Goal: Task Accomplishment & Management: Complete application form

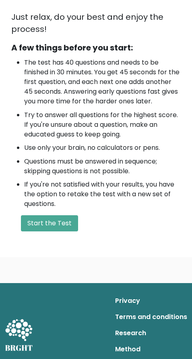
scroll to position [302, 0]
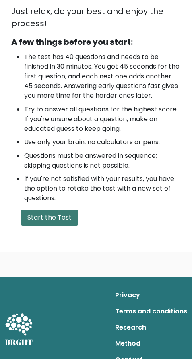
click at [61, 226] on button "Start the Test" at bounding box center [49, 217] width 57 height 16
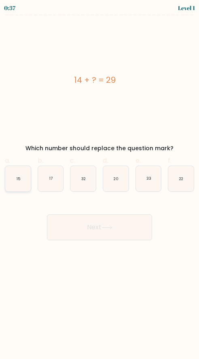
click at [16, 178] on icon "15" at bounding box center [17, 178] width 25 height 25
click at [99, 180] on input "a. 15" at bounding box center [99, 182] width 0 height 5
radio input "true"
click at [100, 222] on button "Next" at bounding box center [99, 227] width 105 height 26
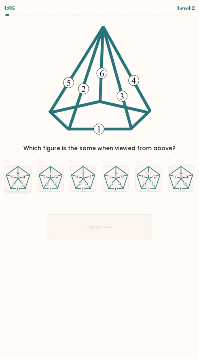
click at [23, 177] on icon at bounding box center [24, 177] width 2 height 2
click at [99, 180] on input "a." at bounding box center [99, 182] width 0 height 5
radio input "true"
click at [102, 224] on button "Next" at bounding box center [99, 227] width 105 height 26
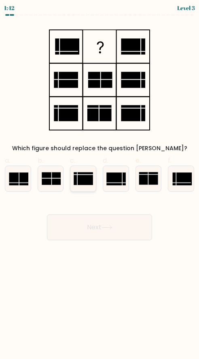
click at [76, 176] on rect at bounding box center [83, 178] width 19 height 13
click at [99, 180] on input "c." at bounding box center [99, 182] width 0 height 5
radio input "true"
click at [92, 225] on button "Next" at bounding box center [99, 227] width 105 height 26
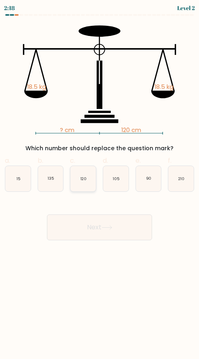
click at [85, 176] on text "120" at bounding box center [83, 178] width 6 height 5
click at [99, 180] on input "c. 120" at bounding box center [99, 182] width 0 height 5
radio input "true"
click at [98, 230] on button "Next" at bounding box center [99, 227] width 105 height 26
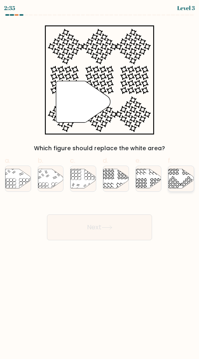
click at [184, 183] on icon at bounding box center [188, 184] width 17 height 17
click at [100, 183] on input "f." at bounding box center [99, 182] width 0 height 5
radio input "true"
click at [107, 228] on icon at bounding box center [106, 227] width 11 height 4
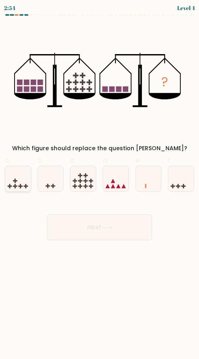
click at [18, 183] on icon at bounding box center [17, 178] width 25 height 21
click at [99, 183] on input "a." at bounding box center [99, 182] width 0 height 5
radio input "true"
click at [86, 223] on button "Next" at bounding box center [99, 227] width 105 height 26
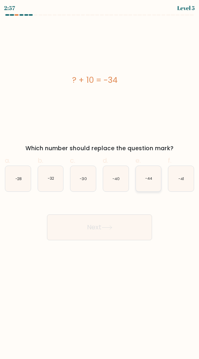
click at [149, 179] on text "-44" at bounding box center [148, 178] width 7 height 5
click at [100, 180] on input "e. -44" at bounding box center [99, 182] width 0 height 5
radio input "true"
click at [115, 230] on button "Next" at bounding box center [99, 227] width 105 height 26
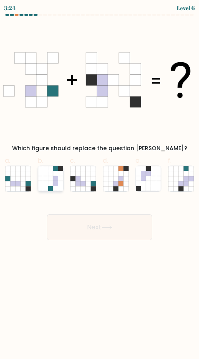
click at [48, 179] on icon at bounding box center [50, 178] width 5 height 5
click at [99, 180] on input "b." at bounding box center [99, 182] width 0 height 5
radio input "true"
click at [97, 227] on button "Next" at bounding box center [99, 227] width 105 height 26
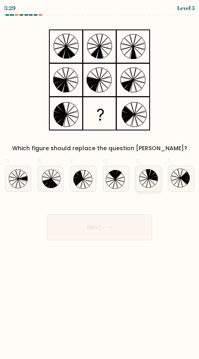
click at [142, 183] on icon at bounding box center [148, 178] width 25 height 25
click at [100, 183] on input "e." at bounding box center [99, 182] width 0 height 5
radio input "true"
click at [119, 231] on button "Next" at bounding box center [99, 227] width 105 height 26
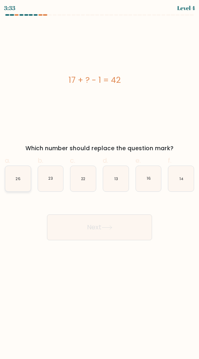
click at [17, 171] on icon "26" at bounding box center [17, 178] width 25 height 25
click at [99, 180] on input "a. 26" at bounding box center [99, 182] width 0 height 5
radio input "true"
click at [69, 218] on button "Next" at bounding box center [99, 227] width 105 height 26
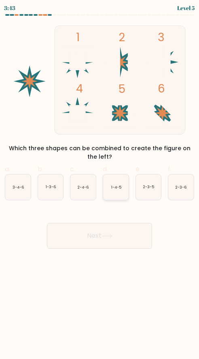
click at [116, 192] on icon "1-4-5" at bounding box center [115, 186] width 25 height 25
click at [100, 185] on input "d. 1-4-5" at bounding box center [99, 182] width 0 height 5
radio input "true"
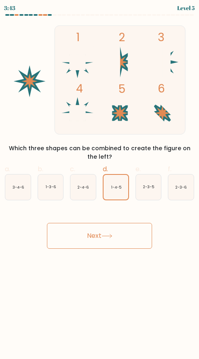
click at [98, 234] on button "Next" at bounding box center [99, 236] width 105 height 26
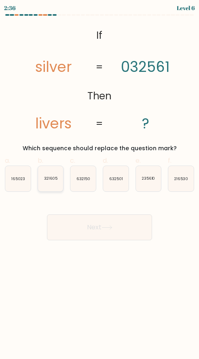
click at [53, 185] on icon "321605" at bounding box center [50, 178] width 25 height 25
click at [99, 185] on input "b. 321605" at bounding box center [99, 182] width 0 height 5
radio input "true"
click at [89, 232] on button "Next" at bounding box center [99, 227] width 105 height 26
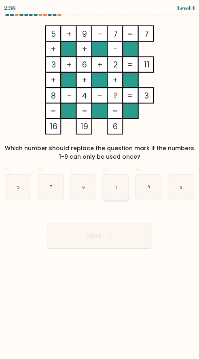
click at [111, 190] on icon "1" at bounding box center [115, 186] width 25 height 25
click at [100, 185] on input "d. 1" at bounding box center [99, 182] width 0 height 5
radio input "true"
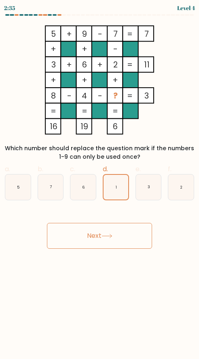
click at [125, 241] on button "Next" at bounding box center [99, 236] width 105 height 26
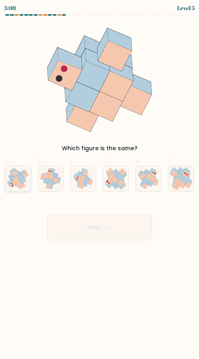
click at [15, 180] on icon at bounding box center [16, 179] width 7 height 7
click at [99, 180] on input "a." at bounding box center [99, 182] width 0 height 5
radio input "true"
click at [96, 229] on button "Next" at bounding box center [99, 227] width 105 height 26
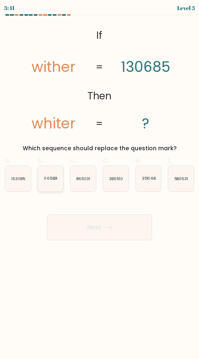
click at [50, 180] on text "065831" at bounding box center [51, 178] width 14 height 5
click at [99, 180] on input "b. 065831" at bounding box center [99, 182] width 0 height 5
radio input "true"
click at [80, 225] on button "Next" at bounding box center [99, 227] width 105 height 26
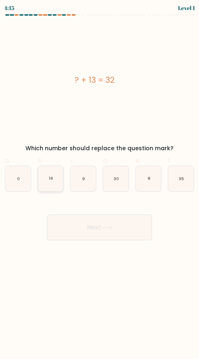
click at [54, 184] on icon "19" at bounding box center [50, 178] width 25 height 25
click at [99, 184] on input "b. 19" at bounding box center [99, 182] width 0 height 5
radio input "true"
click at [77, 230] on button "Next" at bounding box center [99, 227] width 105 height 26
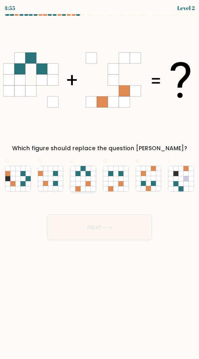
click at [94, 181] on icon at bounding box center [92, 183] width 5 height 5
click at [99, 181] on input "c." at bounding box center [99, 182] width 0 height 5
radio input "true"
click at [100, 227] on button "Next" at bounding box center [99, 227] width 105 height 26
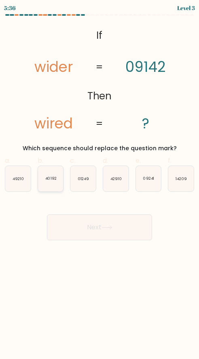
click at [63, 178] on div "40192" at bounding box center [51, 178] width 26 height 26
click at [99, 180] on input "b. 40192" at bounding box center [99, 182] width 0 height 5
radio input "true"
click at [100, 229] on button "Next" at bounding box center [99, 227] width 105 height 26
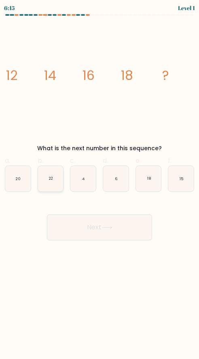
click at [54, 180] on icon "22" at bounding box center [50, 178] width 25 height 25
click at [99, 180] on input "b. 22" at bounding box center [99, 182] width 0 height 5
radio input "true"
click at [88, 231] on button "Next" at bounding box center [99, 227] width 105 height 26
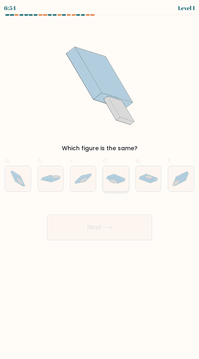
click at [115, 181] on icon at bounding box center [113, 180] width 8 height 3
click at [100, 181] on input "d." at bounding box center [99, 182] width 0 height 5
radio input "true"
click at [111, 221] on button "Next" at bounding box center [99, 227] width 105 height 26
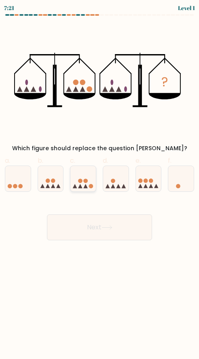
click at [82, 182] on circle at bounding box center [80, 181] width 4 height 4
click at [99, 182] on input "c." at bounding box center [99, 182] width 0 height 5
radio input "true"
click at [78, 224] on button "Next" at bounding box center [99, 227] width 105 height 26
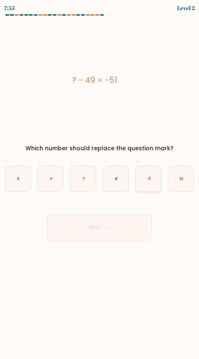
click at [143, 181] on icon "-2" at bounding box center [148, 178] width 25 height 25
click at [100, 181] on input "e. -2" at bounding box center [99, 182] width 0 height 5
radio input "true"
click at [120, 224] on button "Next" at bounding box center [99, 227] width 105 height 26
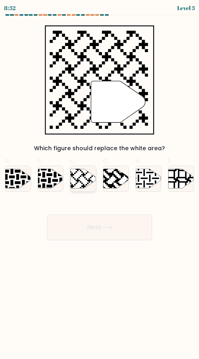
click at [77, 178] on icon at bounding box center [83, 178] width 25 height 19
click at [99, 180] on input "c." at bounding box center [99, 182] width 0 height 5
radio input "true"
click at [88, 224] on button "Next" at bounding box center [99, 227] width 105 height 26
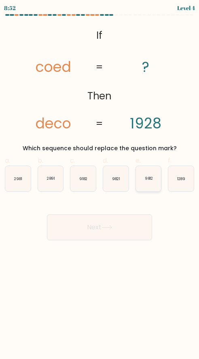
click at [143, 178] on icon "9812" at bounding box center [148, 178] width 25 height 25
click at [100, 180] on input "e. 9812" at bounding box center [99, 182] width 0 height 5
radio input "true"
click at [105, 230] on button "Next" at bounding box center [99, 227] width 105 height 26
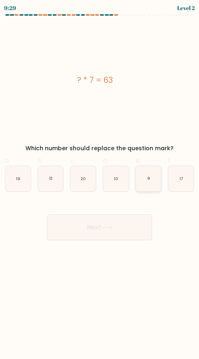
click at [152, 182] on icon "9" at bounding box center [148, 178] width 25 height 25
click at [100, 182] on input "e. 9" at bounding box center [99, 182] width 0 height 5
radio input "true"
click at [102, 231] on button "Next" at bounding box center [99, 227] width 105 height 26
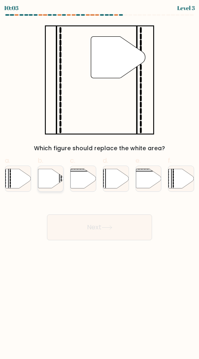
click at [56, 182] on icon at bounding box center [50, 178] width 25 height 19
click at [99, 182] on input "b." at bounding box center [99, 182] width 0 height 5
radio input "true"
click at [92, 226] on button "Next" at bounding box center [99, 227] width 105 height 26
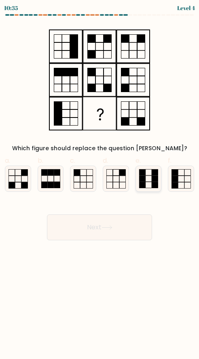
click at [149, 182] on rect at bounding box center [148, 185] width 6 height 6
click at [100, 182] on input "e." at bounding box center [99, 182] width 0 height 5
radio input "true"
click at [136, 224] on button "Next" at bounding box center [99, 227] width 105 height 26
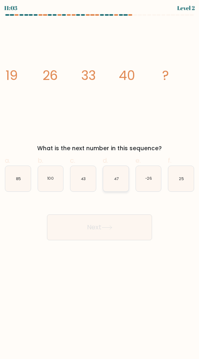
click at [122, 181] on icon "47" at bounding box center [115, 178] width 25 height 25
click at [100, 181] on input "d. 47" at bounding box center [99, 182] width 0 height 5
radio input "true"
click at [118, 217] on button "Next" at bounding box center [99, 227] width 105 height 26
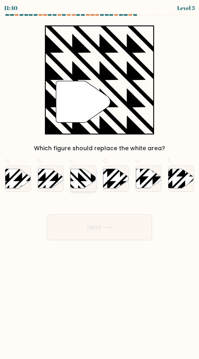
click at [77, 175] on icon at bounding box center [83, 178] width 25 height 19
click at [99, 180] on input "c." at bounding box center [99, 182] width 0 height 5
radio input "true"
click at [92, 224] on button "Next" at bounding box center [99, 227] width 105 height 26
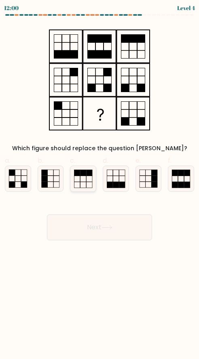
click at [88, 180] on icon at bounding box center [82, 178] width 25 height 25
click at [99, 180] on input "c." at bounding box center [99, 182] width 0 height 5
radio input "true"
click at [102, 227] on button "Next" at bounding box center [99, 227] width 105 height 26
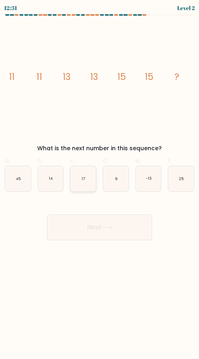
click at [83, 179] on text "17" at bounding box center [83, 178] width 3 height 5
click at [99, 180] on input "c. 17" at bounding box center [99, 182] width 0 height 5
radio input "true"
click at [104, 181] on icon "9" at bounding box center [115, 178] width 25 height 25
click at [100, 181] on input "d. 9" at bounding box center [99, 182] width 0 height 5
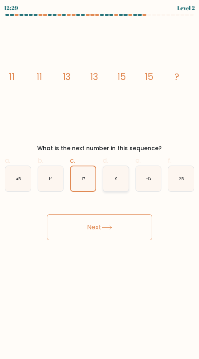
radio input "true"
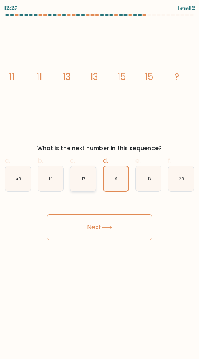
click at [92, 183] on icon "17" at bounding box center [82, 178] width 25 height 25
click at [99, 183] on input "c. 17" at bounding box center [99, 182] width 0 height 5
radio input "true"
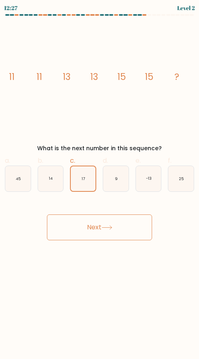
click at [91, 224] on button "Next" at bounding box center [99, 227] width 105 height 26
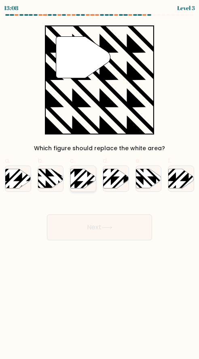
click at [80, 180] on icon at bounding box center [83, 178] width 25 height 19
click at [99, 180] on input "c." at bounding box center [99, 182] width 0 height 5
radio input "true"
click at [84, 230] on button "Next" at bounding box center [99, 227] width 105 height 26
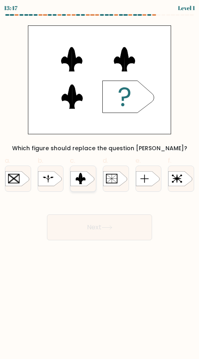
click at [73, 181] on rect at bounding box center [69, 171] width 66 height 50
click at [99, 181] on input "c." at bounding box center [99, 182] width 0 height 5
radio input "true"
click at [82, 224] on button "Next" at bounding box center [99, 227] width 105 height 26
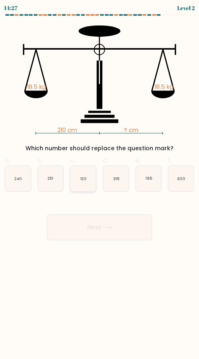
click at [85, 183] on icon "120" at bounding box center [82, 178] width 25 height 25
click at [99, 183] on input "c. 120" at bounding box center [99, 182] width 0 height 5
radio input "true"
click at [86, 224] on button "Next" at bounding box center [99, 227] width 105 height 26
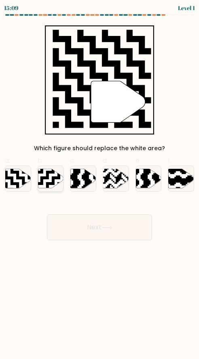
click at [56, 178] on icon at bounding box center [43, 168] width 46 height 46
click at [99, 180] on input "b." at bounding box center [99, 182] width 0 height 5
radio input "true"
click at [92, 224] on button "Next" at bounding box center [99, 227] width 105 height 26
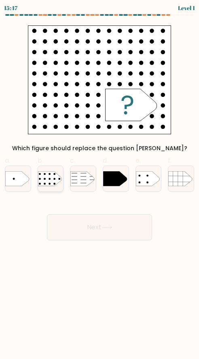
click at [51, 182] on rect at bounding box center [35, 167] width 66 height 50
click at [99, 182] on input "b." at bounding box center [99, 182] width 0 height 5
radio input "true"
click at [90, 228] on button "Next" at bounding box center [99, 227] width 105 height 26
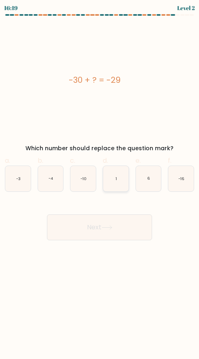
click at [117, 180] on icon "1" at bounding box center [115, 178] width 25 height 25
click at [100, 180] on input "d. 1" at bounding box center [99, 182] width 0 height 5
radio input "true"
click at [132, 231] on button "Next" at bounding box center [99, 227] width 105 height 26
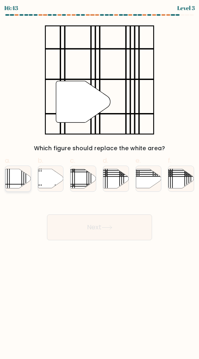
click at [15, 176] on icon at bounding box center [17, 178] width 25 height 19
click at [99, 180] on input "a." at bounding box center [99, 182] width 0 height 5
radio input "true"
click at [106, 230] on button "Next" at bounding box center [99, 227] width 105 height 26
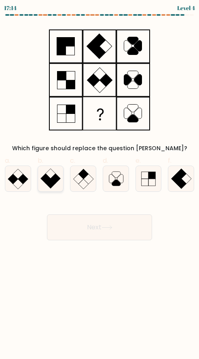
click at [50, 176] on icon at bounding box center [50, 178] width 25 height 25
click at [99, 180] on input "b." at bounding box center [99, 182] width 0 height 5
radio input "true"
click at [106, 225] on icon at bounding box center [106, 227] width 11 height 4
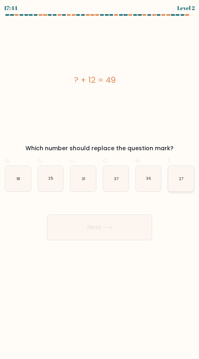
click at [182, 174] on icon "27" at bounding box center [180, 178] width 25 height 25
click at [100, 180] on input "f. 27" at bounding box center [99, 182] width 0 height 5
radio input "true"
click at [124, 235] on button "Next" at bounding box center [99, 227] width 105 height 26
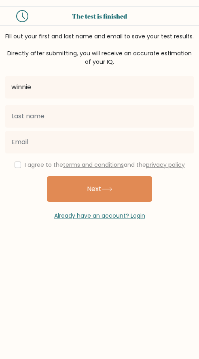
type input "winnie"
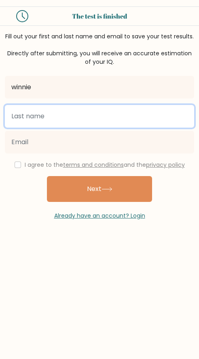
click at [42, 117] on input "text" at bounding box center [99, 116] width 189 height 23
type input "musyoka"
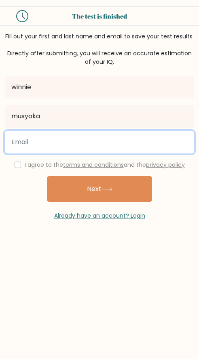
click at [40, 138] on input "email" at bounding box center [99, 142] width 189 height 23
type input "winnniemwika4@gmail.com"
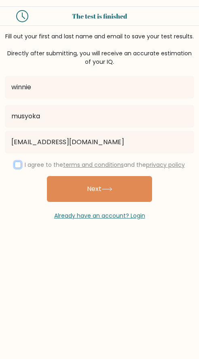
click at [15, 165] on input "checkbox" at bounding box center [18, 164] width 6 height 6
checkbox input "true"
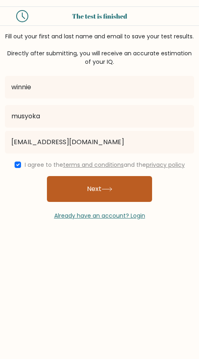
click at [104, 188] on icon at bounding box center [106, 189] width 11 height 4
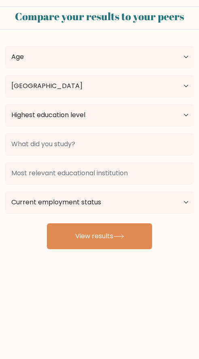
select select "KE"
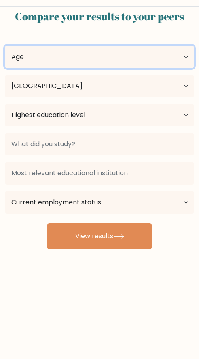
click at [44, 60] on select "Age Under 18 years old 18-24 years old 25-34 years old 35-44 years old 45-54 ye…" at bounding box center [99, 57] width 189 height 23
select select "25_34"
click at [5, 46] on select "Age Under 18 years old 18-24 years old 25-34 years old 35-44 years old 45-54 ye…" at bounding box center [99, 57] width 189 height 23
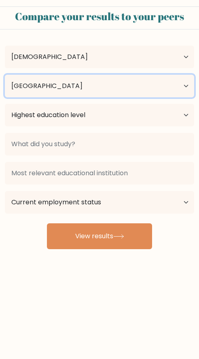
click at [48, 90] on select "Country Afghanistan Albania Algeria American Samoa Andorra Angola Anguilla Anta…" at bounding box center [99, 86] width 189 height 23
click at [80, 84] on select "Country Afghanistan Albania Algeria American Samoa Andorra Angola Anguilla Anta…" at bounding box center [99, 86] width 189 height 23
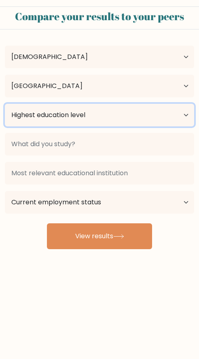
click at [49, 119] on select "Highest education level No schooling Primary Lower Secondary Upper Secondary Oc…" at bounding box center [99, 115] width 189 height 23
click at [5, 104] on select "Highest education level No schooling Primary Lower Secondary Upper Secondary Oc…" at bounding box center [99, 115] width 189 height 23
click at [79, 110] on select "Highest education level No schooling Primary Lower Secondary Upper Secondary Oc…" at bounding box center [99, 115] width 189 height 23
select select "bachelors_degree"
click at [5, 104] on select "Highest education level No schooling Primary Lower Secondary Upper Secondary Oc…" at bounding box center [99, 115] width 189 height 23
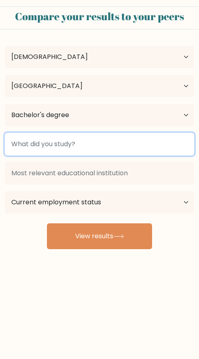
click at [69, 144] on input at bounding box center [99, 144] width 189 height 23
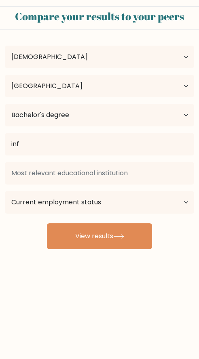
click at [78, 180] on div "winnie musyoka Age Under 18 years old 18-24 years old 25-34 years old 35-44 yea…" at bounding box center [99, 142] width 199 height 213
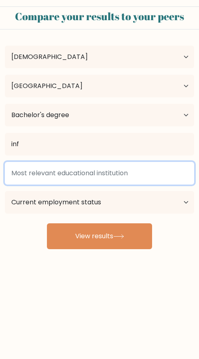
click at [88, 176] on input at bounding box center [99, 173] width 189 height 23
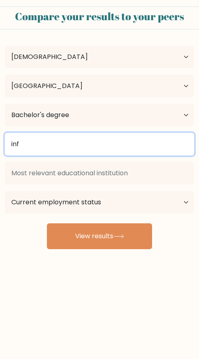
click at [54, 139] on input "inf" at bounding box center [99, 144] width 189 height 23
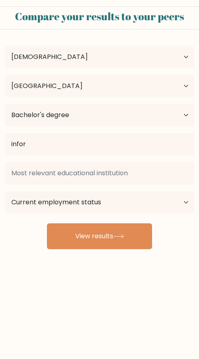
click at [44, 176] on div "winnie musyoka Age Under 18 years old 18-24 years old 25-34 years old 35-44 yea…" at bounding box center [99, 142] width 199 height 213
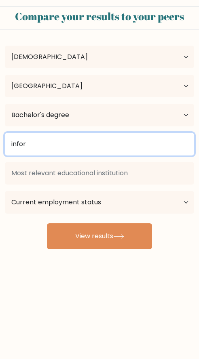
click at [57, 146] on input "infor" at bounding box center [99, 144] width 189 height 23
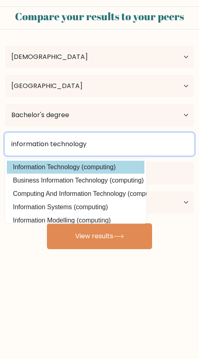
type input "information technology"
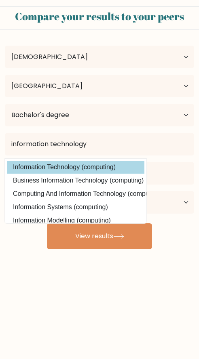
click at [113, 167] on div "winnie musyoka Age Under 18 years old 18-24 years old 25-34 years old 35-44 yea…" at bounding box center [99, 142] width 199 height 213
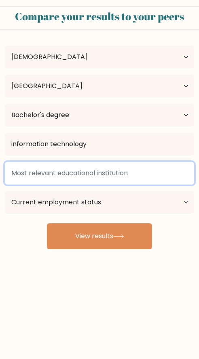
click at [117, 175] on input at bounding box center [99, 173] width 189 height 23
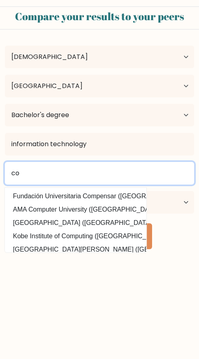
type input "c"
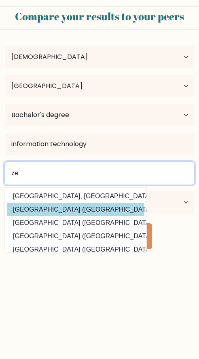
type input "ze"
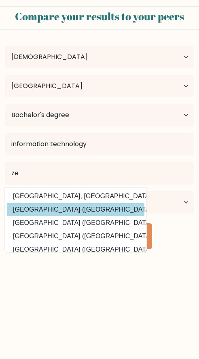
click at [77, 209] on div "ze Lincoln University, New Zealand (New Zealand) Zetech University (Kenya) Hoge…" at bounding box center [99, 188] width 199 height 58
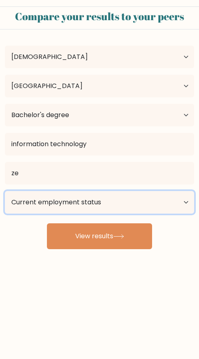
click at [99, 202] on select "Current employment status Employed Student Retired Other / prefer not to answer" at bounding box center [99, 202] width 189 height 23
select select "employed"
click at [5, 191] on select "Current employment status Employed Student Retired Other / prefer not to answer" at bounding box center [99, 202] width 189 height 23
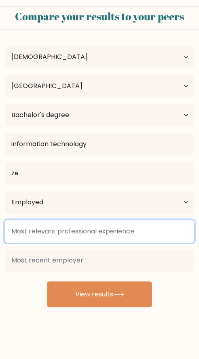
click at [90, 232] on input at bounding box center [99, 231] width 189 height 23
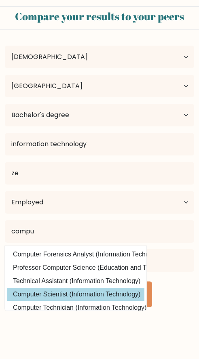
click at [75, 291] on div "winnie musyoka Age Under 18 years old 18-24 years old 25-34 years old 35-44 yea…" at bounding box center [99, 171] width 199 height 271
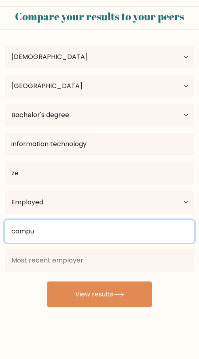
click at [54, 228] on input "compu" at bounding box center [99, 231] width 189 height 23
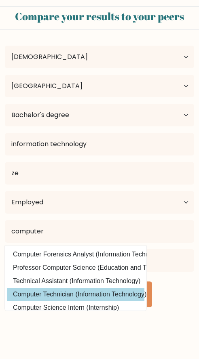
click at [65, 293] on div "winnie musyoka Age Under 18 years old 18-24 years old 25-34 years old 35-44 yea…" at bounding box center [99, 171] width 199 height 271
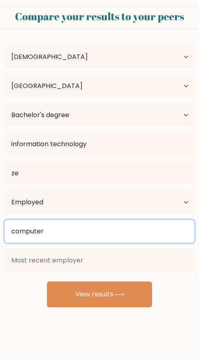
click at [75, 234] on input "computer" at bounding box center [99, 231] width 189 height 23
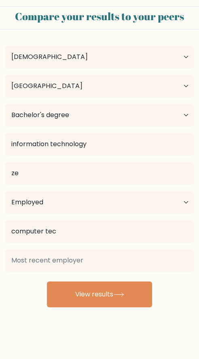
click at [98, 251] on div "computer tec Computer Technician (Information Technology) Technical Assistant (…" at bounding box center [99, 246] width 199 height 58
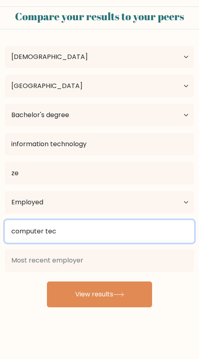
click at [73, 224] on input "computer tec" at bounding box center [99, 231] width 189 height 23
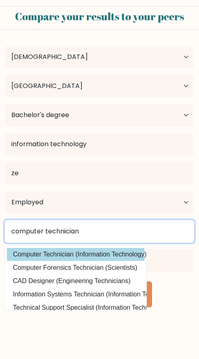
type input "computer technician"
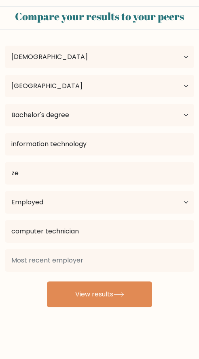
click at [88, 250] on div "computer technician Computer Technician (Information Technology) Computer Foren…" at bounding box center [99, 246] width 199 height 58
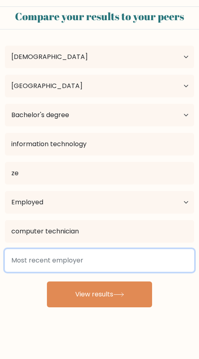
click at [79, 263] on input at bounding box center [99, 260] width 189 height 23
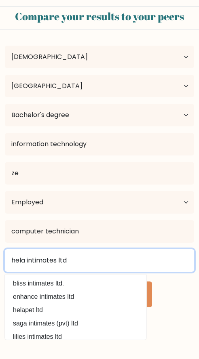
click at [102, 263] on input "hela intimates ltd" at bounding box center [99, 260] width 189 height 23
type input "hela intimates ltd"
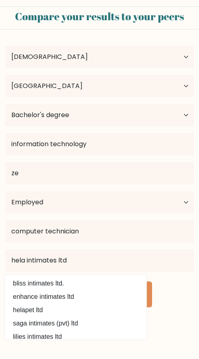
click at [157, 318] on body "Compare your results to your peers winnie musyoka Age Under 18 years old 18-24 …" at bounding box center [99, 179] width 199 height 359
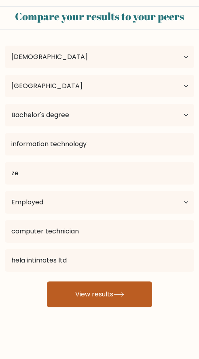
click at [98, 293] on button "View results" at bounding box center [99, 294] width 105 height 26
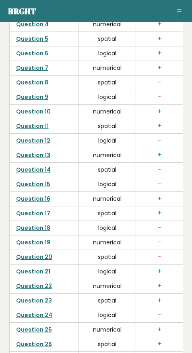
scroll to position [2125, 0]
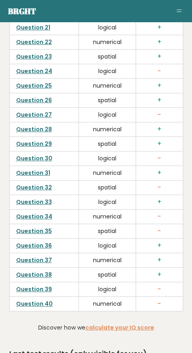
scroll to position [2366, 0]
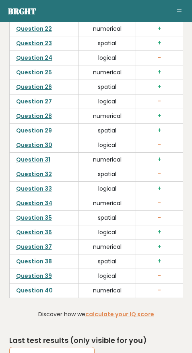
click at [50, 347] on link "Improve your Scores" at bounding box center [52, 357] width 86 height 21
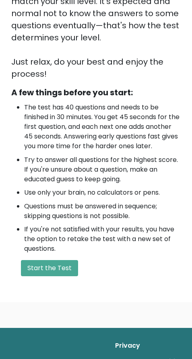
scroll to position [261, 0]
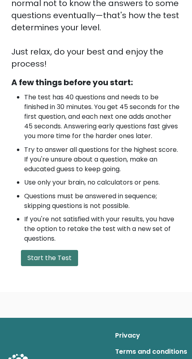
click at [42, 266] on button "Start the Test" at bounding box center [49, 258] width 57 height 16
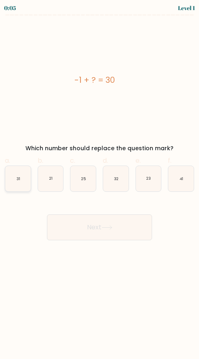
click at [18, 180] on text "31" at bounding box center [18, 178] width 4 height 5
click at [99, 180] on input "a. 31" at bounding box center [99, 182] width 0 height 5
radio input "true"
click at [101, 228] on button "Next" at bounding box center [99, 227] width 105 height 26
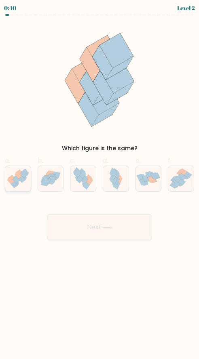
click at [9, 176] on icon at bounding box center [17, 178] width 25 height 22
click at [99, 180] on input "a." at bounding box center [99, 182] width 0 height 5
radio input "true"
click at [102, 237] on button "Next" at bounding box center [99, 227] width 105 height 26
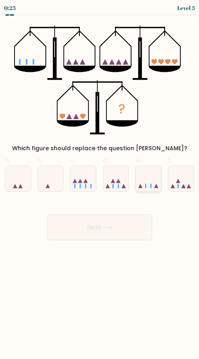
click at [146, 182] on icon at bounding box center [148, 178] width 25 height 21
click at [100, 182] on input "e." at bounding box center [99, 182] width 0 height 5
radio input "true"
click at [130, 222] on button "Next" at bounding box center [99, 227] width 105 height 26
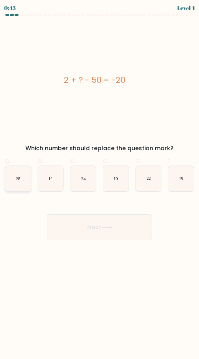
click at [24, 182] on icon "28" at bounding box center [17, 178] width 25 height 25
click at [99, 182] on input "a. 28" at bounding box center [99, 182] width 0 height 5
radio input "true"
click at [113, 230] on button "Next" at bounding box center [99, 227] width 105 height 26
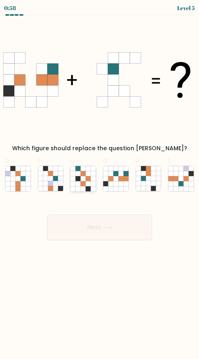
click at [88, 181] on icon at bounding box center [88, 183] width 5 height 5
click at [99, 181] on input "c." at bounding box center [99, 182] width 0 height 5
radio input "true"
click at [100, 221] on button "Next" at bounding box center [99, 227] width 105 height 26
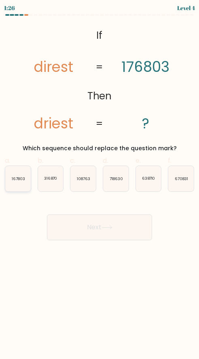
click at [24, 184] on icon "167803" at bounding box center [17, 178] width 25 height 25
click at [99, 184] on input "a. 167803" at bounding box center [99, 182] width 0 height 5
radio input "true"
click at [88, 222] on button "Next" at bounding box center [99, 227] width 105 height 26
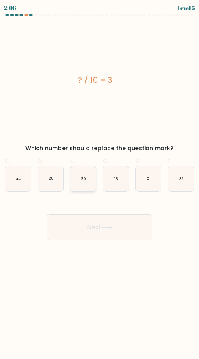
click at [82, 180] on text "30" at bounding box center [83, 178] width 5 height 5
click at [99, 180] on input "c. 30" at bounding box center [99, 182] width 0 height 5
radio input "true"
click at [89, 226] on button "Next" at bounding box center [99, 227] width 105 height 26
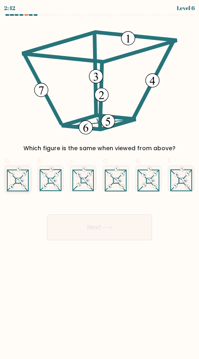
click at [21, 185] on icon at bounding box center [18, 178] width 22 height 25
click at [99, 185] on input "a." at bounding box center [99, 182] width 0 height 5
radio input "true"
click at [83, 236] on button "Next" at bounding box center [99, 227] width 105 height 26
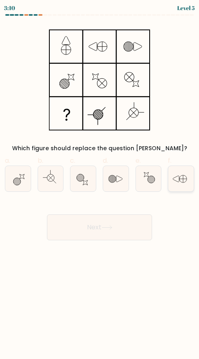
click at [182, 179] on icon at bounding box center [180, 178] width 25 height 25
click at [100, 180] on input "f." at bounding box center [99, 182] width 0 height 5
radio input "true"
click at [92, 230] on button "Next" at bounding box center [99, 227] width 105 height 26
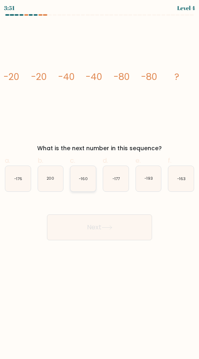
click at [79, 180] on icon "-160" at bounding box center [82, 178] width 25 height 25
click at [99, 180] on input "c. -160" at bounding box center [99, 182] width 0 height 5
radio input "true"
click at [89, 227] on button "Next" at bounding box center [99, 227] width 105 height 26
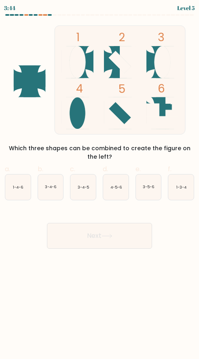
drag, startPoint x: 177, startPoint y: 192, endPoint x: 163, endPoint y: 208, distance: 20.8
click at [178, 192] on icon "1-3-4" at bounding box center [180, 186] width 25 height 25
click at [100, 185] on input "f. 1-3-4" at bounding box center [99, 182] width 0 height 5
radio input "true"
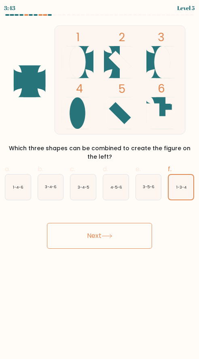
click at [109, 230] on button "Next" at bounding box center [99, 236] width 105 height 26
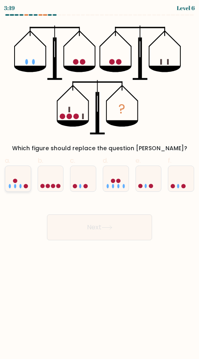
click at [15, 176] on icon at bounding box center [17, 178] width 25 height 21
click at [99, 180] on input "a." at bounding box center [99, 182] width 0 height 5
radio input "true"
click at [98, 221] on button "Next" at bounding box center [99, 227] width 105 height 26
click at [96, 226] on button "Next" at bounding box center [99, 227] width 105 height 26
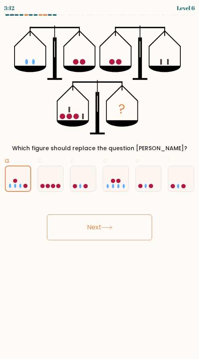
click at [92, 228] on button "Next" at bounding box center [99, 227] width 105 height 26
click at [15, 180] on circle at bounding box center [15, 181] width 4 height 4
click at [99, 180] on input "a." at bounding box center [99, 182] width 0 height 5
click at [81, 217] on button "Next" at bounding box center [99, 227] width 105 height 26
click at [80, 186] on ellipse at bounding box center [80, 186] width 2 height 4
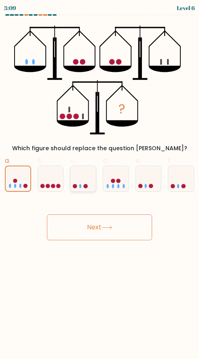
click at [99, 185] on input "c." at bounding box center [99, 182] width 0 height 5
radio input "true"
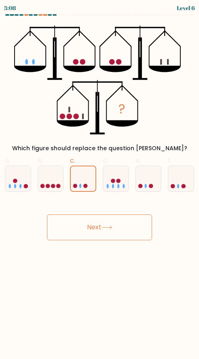
click at [84, 233] on button "Next" at bounding box center [99, 227] width 105 height 26
click at [141, 232] on button "Next" at bounding box center [99, 227] width 105 height 26
click at [75, 232] on button "Next" at bounding box center [99, 227] width 105 height 26
click at [57, 187] on circle at bounding box center [58, 186] width 4 height 4
click at [99, 185] on input "b." at bounding box center [99, 182] width 0 height 5
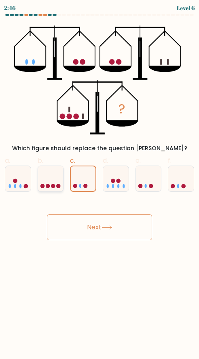
radio input "true"
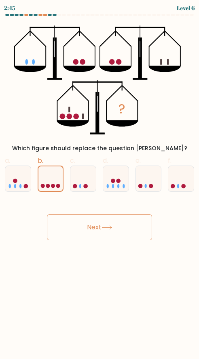
click at [97, 226] on button "Next" at bounding box center [99, 227] width 105 height 26
click at [92, 230] on button "Next" at bounding box center [99, 227] width 105 height 26
click at [91, 232] on button "Next" at bounding box center [99, 227] width 105 height 26
click at [182, 182] on icon at bounding box center [180, 178] width 25 height 21
click at [100, 182] on input "f." at bounding box center [99, 182] width 0 height 5
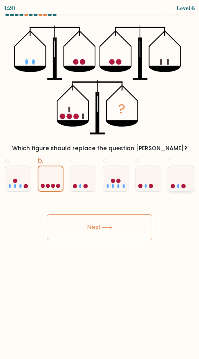
radio input "true"
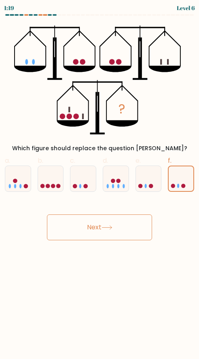
click at [94, 223] on button "Next" at bounding box center [99, 227] width 105 height 26
click at [93, 230] on button "Next" at bounding box center [99, 227] width 105 height 26
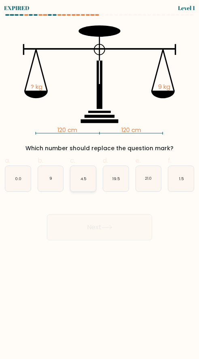
click at [80, 176] on icon "4.5" at bounding box center [82, 178] width 25 height 25
click at [99, 180] on input "c. 4.5" at bounding box center [99, 182] width 0 height 5
radio input "true"
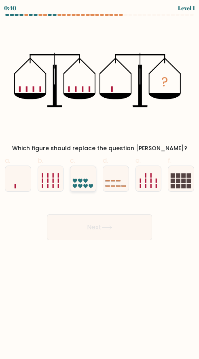
click at [81, 176] on icon at bounding box center [82, 178] width 25 height 21
click at [99, 180] on input "c." at bounding box center [99, 182] width 0 height 5
radio input "true"
click at [107, 225] on button "Next" at bounding box center [99, 227] width 105 height 26
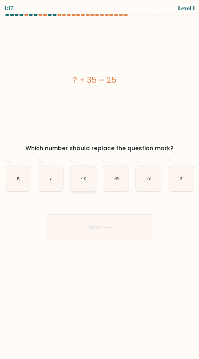
click at [82, 180] on text "-10" at bounding box center [83, 178] width 6 height 5
click at [99, 180] on input "c. -10" at bounding box center [99, 182] width 0 height 5
radio input "true"
click at [102, 228] on button "Next" at bounding box center [99, 227] width 105 height 26
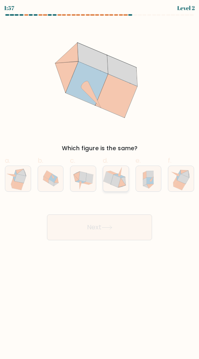
click at [115, 179] on icon at bounding box center [116, 181] width 10 height 13
click at [100, 180] on input "d." at bounding box center [99, 182] width 0 height 5
radio input "true"
click at [114, 217] on button "Next" at bounding box center [99, 227] width 105 height 26
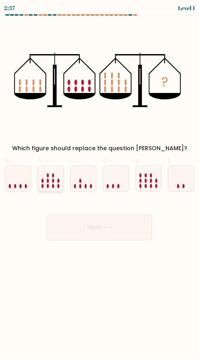
click at [52, 183] on icon at bounding box center [50, 178] width 25 height 21
click at [99, 183] on input "b." at bounding box center [99, 182] width 0 height 5
radio input "true"
click at [99, 227] on button "Next" at bounding box center [99, 227] width 105 height 26
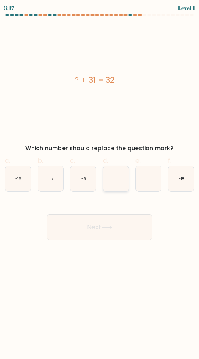
click at [118, 176] on icon "1" at bounding box center [115, 178] width 25 height 25
click at [100, 180] on input "d. 1" at bounding box center [99, 182] width 0 height 5
radio input "true"
click at [128, 223] on button "Next" at bounding box center [99, 227] width 105 height 26
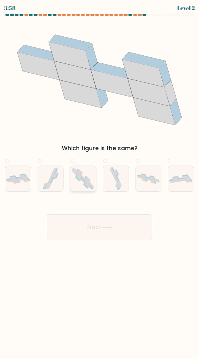
click at [86, 180] on icon at bounding box center [87, 182] width 4 height 6
click at [99, 180] on input "c." at bounding box center [99, 182] width 0 height 5
radio input "true"
click at [90, 228] on button "Next" at bounding box center [99, 227] width 105 height 26
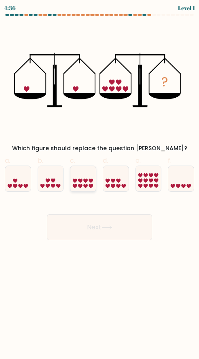
click at [83, 182] on icon at bounding box center [82, 178] width 25 height 21
click at [99, 182] on input "c." at bounding box center [99, 182] width 0 height 5
radio input "true"
click at [88, 226] on button "Next" at bounding box center [99, 227] width 105 height 26
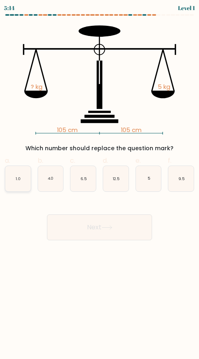
click at [21, 178] on icon "1.0" at bounding box center [17, 178] width 25 height 25
click at [99, 180] on input "a. 1.0" at bounding box center [99, 182] width 0 height 5
radio input "true"
click at [115, 232] on button "Next" at bounding box center [99, 227] width 105 height 26
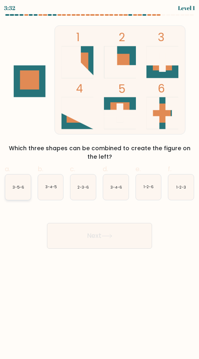
click at [20, 190] on icon "3-5-6" at bounding box center [17, 186] width 25 height 25
click at [99, 185] on input "a. 3-5-6" at bounding box center [99, 182] width 0 height 5
radio input "true"
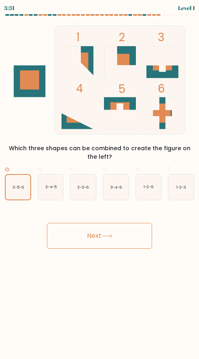
click at [86, 237] on button "Next" at bounding box center [99, 236] width 105 height 26
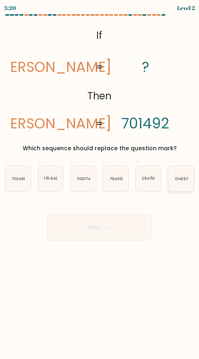
click at [180, 179] on text "014297" at bounding box center [180, 178] width 13 height 5
click at [100, 180] on input "f. 014297" at bounding box center [99, 182] width 0 height 5
radio input "true"
click at [104, 218] on button "Next" at bounding box center [99, 227] width 105 height 26
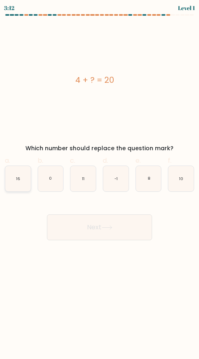
click at [14, 174] on icon "16" at bounding box center [17, 178] width 25 height 25
click at [99, 180] on input "a. 16" at bounding box center [99, 182] width 0 height 5
radio input "true"
click at [79, 226] on button "Next" at bounding box center [99, 227] width 105 height 26
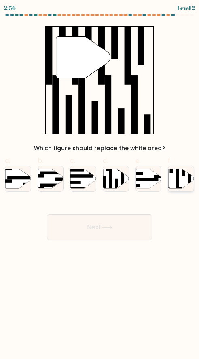
click at [176, 178] on rect at bounding box center [177, 177] width 3 height 27
click at [100, 180] on input "f." at bounding box center [99, 182] width 0 height 5
radio input "true"
click at [79, 224] on button "Next" at bounding box center [99, 227] width 105 height 26
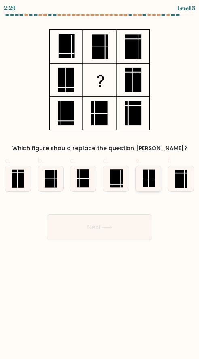
click at [147, 178] on line at bounding box center [148, 178] width 12 height 0
click at [100, 180] on input "e." at bounding box center [99, 182] width 0 height 5
radio input "true"
click at [113, 222] on button "Next" at bounding box center [99, 227] width 105 height 26
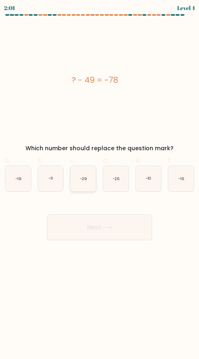
click at [84, 179] on text "-29" at bounding box center [83, 178] width 7 height 5
click at [99, 180] on input "c. -29" at bounding box center [99, 182] width 0 height 5
radio input "true"
click at [100, 221] on button "Next" at bounding box center [99, 227] width 105 height 26
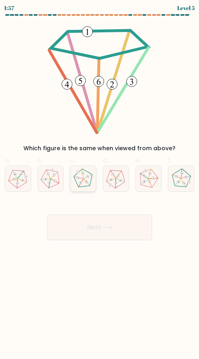
click at [84, 182] on icon at bounding box center [83, 178] width 20 height 20
click at [99, 182] on input "c." at bounding box center [99, 182] width 0 height 5
radio input "true"
click at [102, 226] on button "Next" at bounding box center [99, 227] width 105 height 26
click at [82, 176] on icon at bounding box center [83, 179] width 20 height 20
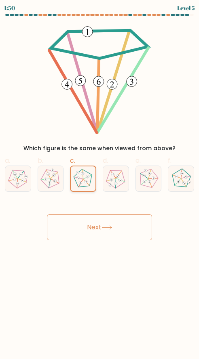
click at [99, 180] on input "c." at bounding box center [99, 182] width 0 height 5
click at [92, 229] on button "Next" at bounding box center [99, 227] width 105 height 26
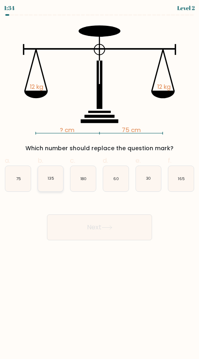
click at [40, 183] on icon "135" at bounding box center [50, 178] width 25 height 25
click at [99, 183] on input "b. 135" at bounding box center [99, 182] width 0 height 5
radio input "true"
click at [82, 225] on button "Next" at bounding box center [99, 227] width 105 height 26
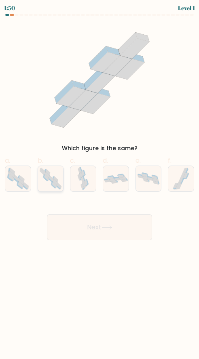
click at [47, 184] on icon at bounding box center [50, 178] width 25 height 25
click at [99, 184] on input "b." at bounding box center [99, 182] width 0 height 5
radio input "true"
click at [98, 224] on button "Next" at bounding box center [99, 227] width 105 height 26
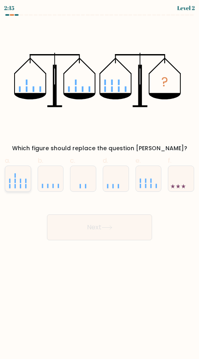
click at [23, 184] on icon at bounding box center [17, 178] width 25 height 21
click at [99, 184] on input "a." at bounding box center [99, 182] width 0 height 5
radio input "true"
click at [111, 218] on button "Next" at bounding box center [99, 227] width 105 height 26
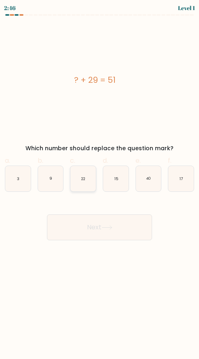
click at [81, 184] on icon "22" at bounding box center [82, 178] width 25 height 25
click at [99, 184] on input "c. 22" at bounding box center [99, 182] width 0 height 5
radio input "true"
click at [89, 225] on button "Next" at bounding box center [99, 227] width 105 height 26
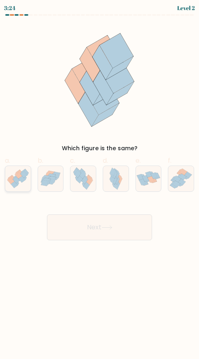
click at [13, 182] on icon at bounding box center [10, 181] width 7 height 6
click at [99, 182] on input "a." at bounding box center [99, 182] width 0 height 5
radio input "true"
click at [105, 223] on button "Next" at bounding box center [99, 227] width 105 height 26
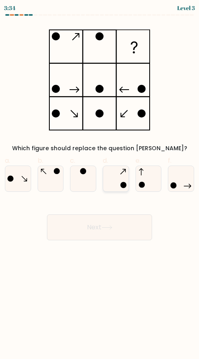
click at [121, 185] on circle at bounding box center [123, 185] width 6 height 6
click at [100, 185] on input "d." at bounding box center [99, 182] width 0 height 5
radio input "true"
click at [93, 233] on button "Next" at bounding box center [99, 227] width 105 height 26
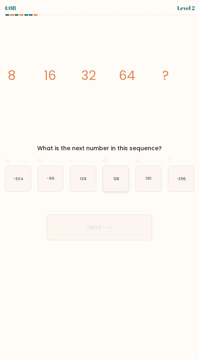
click at [115, 183] on icon "128" at bounding box center [115, 178] width 25 height 25
click at [100, 183] on input "d. 128" at bounding box center [99, 182] width 0 height 5
radio input "true"
click at [94, 225] on button "Next" at bounding box center [99, 227] width 105 height 26
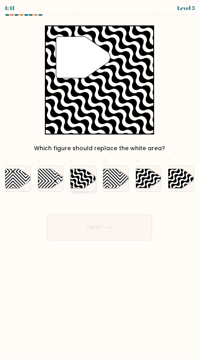
click at [77, 182] on icon at bounding box center [83, 178] width 25 height 19
click at [99, 182] on input "c." at bounding box center [99, 182] width 0 height 5
radio input "true"
click at [99, 226] on button "Next" at bounding box center [99, 227] width 105 height 26
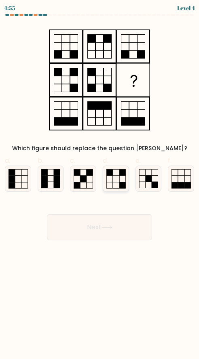
click at [120, 183] on rect at bounding box center [122, 185] width 6 height 6
click at [100, 183] on input "d." at bounding box center [99, 182] width 0 height 5
radio input "true"
click at [103, 229] on button "Next" at bounding box center [99, 227] width 105 height 26
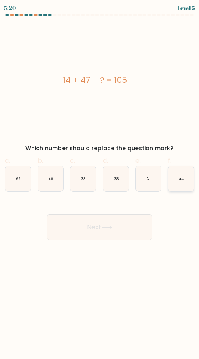
click at [180, 178] on text "44" at bounding box center [180, 178] width 5 height 5
click at [100, 180] on input "f. 44" at bounding box center [99, 182] width 0 height 5
radio input "true"
click at [99, 228] on button "Next" at bounding box center [99, 227] width 105 height 26
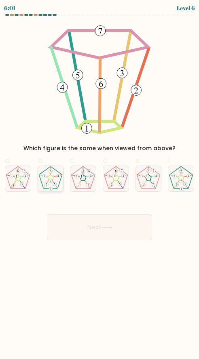
click at [52, 174] on icon at bounding box center [50, 178] width 25 height 25
click at [99, 180] on input "b." at bounding box center [99, 182] width 0 height 5
radio input "true"
click at [84, 224] on button "Next" at bounding box center [99, 227] width 105 height 26
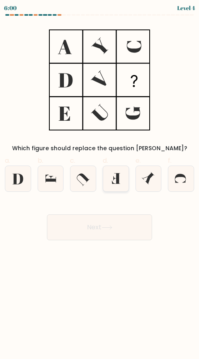
click at [120, 185] on icon at bounding box center [115, 178] width 25 height 25
click at [100, 185] on input "d." at bounding box center [99, 182] width 0 height 5
radio input "true"
click at [108, 222] on button "Next" at bounding box center [99, 227] width 105 height 26
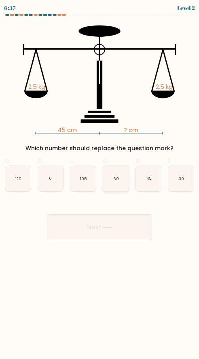
click at [116, 178] on text "60" at bounding box center [116, 178] width 6 height 5
click at [100, 180] on input "d. 60" at bounding box center [99, 182] width 0 height 5
radio input "true"
click at [112, 220] on button "Next" at bounding box center [99, 227] width 105 height 26
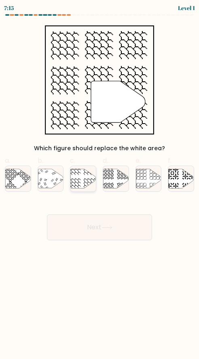
click at [87, 178] on icon at bounding box center [83, 178] width 25 height 19
click at [99, 180] on input "c." at bounding box center [99, 182] width 0 height 5
radio input "true"
click at [106, 229] on icon at bounding box center [106, 227] width 11 height 4
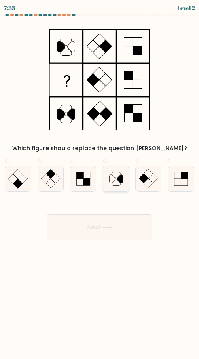
click at [115, 182] on icon at bounding box center [115, 178] width 25 height 25
click at [100, 182] on input "d." at bounding box center [99, 182] width 0 height 5
radio input "true"
click at [84, 234] on button "Next" at bounding box center [99, 227] width 105 height 26
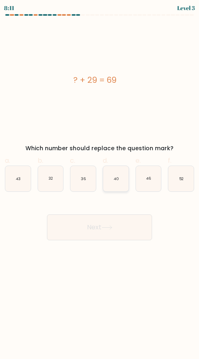
click at [116, 181] on text "40" at bounding box center [115, 178] width 5 height 5
click at [100, 181] on input "d. 40" at bounding box center [99, 182] width 0 height 5
radio input "true"
click at [85, 222] on button "Next" at bounding box center [99, 227] width 105 height 26
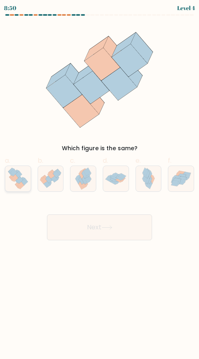
click at [13, 180] on icon at bounding box center [14, 177] width 7 height 7
click at [99, 180] on input "a." at bounding box center [99, 182] width 0 height 5
radio input "true"
click at [86, 226] on button "Next" at bounding box center [99, 227] width 105 height 26
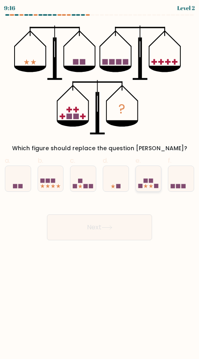
click at [151, 184] on icon at bounding box center [148, 178] width 25 height 21
click at [100, 184] on input "e." at bounding box center [99, 182] width 0 height 5
radio input "true"
click at [110, 231] on button "Next" at bounding box center [99, 227] width 105 height 26
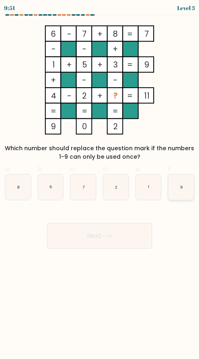
click at [181, 184] on text "9" at bounding box center [181, 186] width 3 height 5
click at [100, 184] on input "f. 9" at bounding box center [99, 182] width 0 height 5
radio input "true"
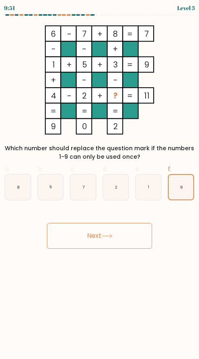
click at [87, 240] on button "Next" at bounding box center [99, 236] width 105 height 26
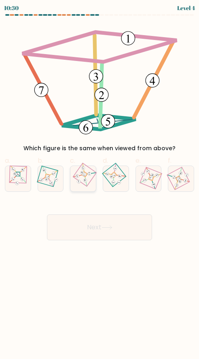
click at [86, 187] on icon at bounding box center [82, 178] width 17 height 20
click at [99, 185] on input "c." at bounding box center [99, 182] width 0 height 5
radio input "true"
click at [79, 231] on button "Next" at bounding box center [99, 227] width 105 height 26
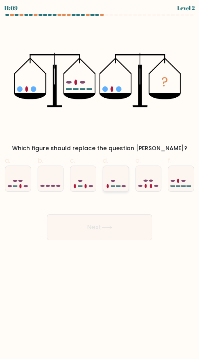
click at [119, 174] on icon at bounding box center [115, 178] width 25 height 21
click at [100, 180] on input "d." at bounding box center [99, 182] width 0 height 5
radio input "true"
click at [86, 227] on button "Next" at bounding box center [99, 227] width 105 height 26
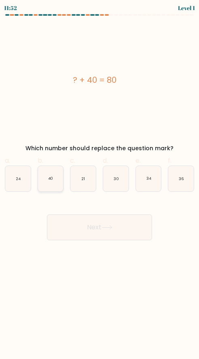
click at [52, 181] on text "40" at bounding box center [50, 178] width 5 height 5
click at [99, 181] on input "b. 40" at bounding box center [99, 182] width 0 height 5
radio input "true"
click at [84, 233] on button "Next" at bounding box center [99, 227] width 105 height 26
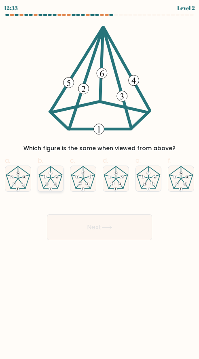
click at [51, 181] on icon at bounding box center [50, 178] width 25 height 25
click at [99, 181] on input "b." at bounding box center [99, 182] width 0 height 5
radio input "true"
click at [83, 227] on button "Next" at bounding box center [99, 227] width 105 height 26
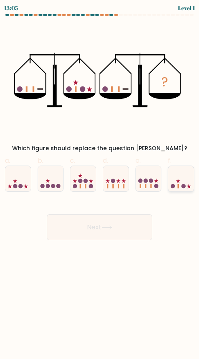
click at [179, 184] on icon at bounding box center [180, 178] width 25 height 21
click at [100, 184] on input "f." at bounding box center [99, 182] width 0 height 5
radio input "true"
click at [81, 234] on button "Next" at bounding box center [99, 227] width 105 height 26
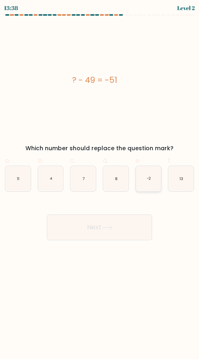
click at [149, 181] on text "-2" at bounding box center [148, 178] width 4 height 5
click at [100, 181] on input "e. -2" at bounding box center [99, 182] width 0 height 5
radio input "true"
click at [101, 229] on button "Next" at bounding box center [99, 227] width 105 height 26
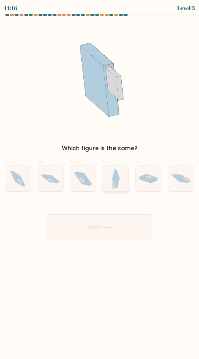
click at [116, 183] on icon at bounding box center [116, 179] width 5 height 18
click at [100, 183] on input "d." at bounding box center [99, 182] width 0 height 5
radio input "true"
click at [103, 229] on button "Next" at bounding box center [99, 227] width 105 height 26
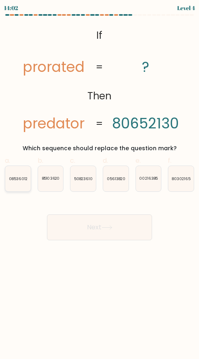
click at [18, 185] on icon "08536012" at bounding box center [17, 178] width 25 height 25
click at [99, 185] on input "a. 08536012" at bounding box center [99, 182] width 0 height 5
radio input "true"
click at [83, 233] on button "Next" at bounding box center [99, 227] width 105 height 26
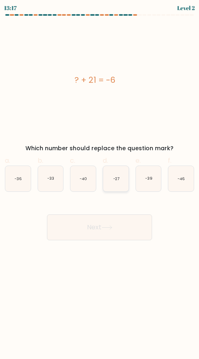
click at [107, 182] on icon "-27" at bounding box center [115, 178] width 25 height 25
click at [100, 182] on input "d. -27" at bounding box center [99, 182] width 0 height 5
radio input "true"
click at [94, 223] on button "Next" at bounding box center [99, 227] width 105 height 26
click at [112, 228] on icon at bounding box center [106, 227] width 11 height 4
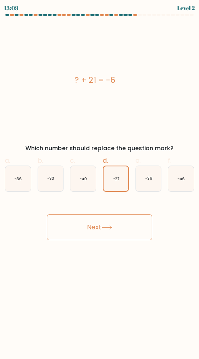
click at [144, 16] on div at bounding box center [99, 16] width 199 height 5
click at [146, 14] on at bounding box center [99, 15] width 189 height 2
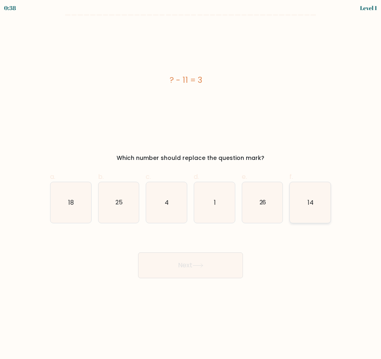
click at [309, 204] on text "14" at bounding box center [310, 202] width 6 height 8
click at [191, 185] on input "f. 14" at bounding box center [190, 182] width 0 height 5
radio input "true"
click at [209, 269] on button "Next" at bounding box center [190, 265] width 105 height 26
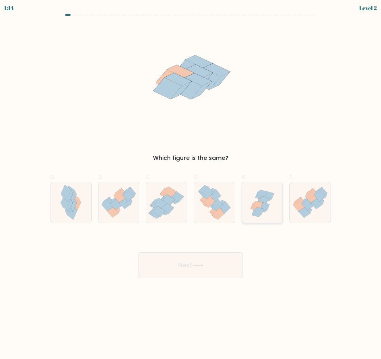
click at [265, 202] on icon at bounding box center [263, 199] width 9 height 7
click at [191, 185] on input "e." at bounding box center [190, 182] width 0 height 5
radio input "true"
click at [208, 270] on button "Next" at bounding box center [190, 265] width 105 height 26
